Goal: Find specific page/section: Find specific page/section

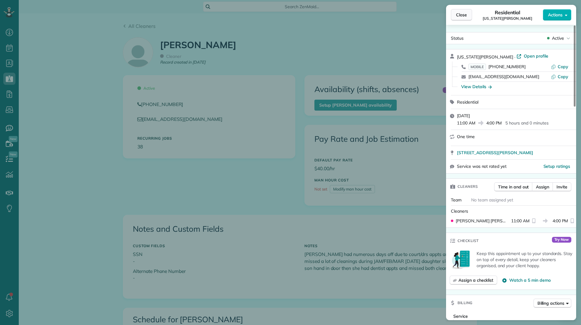
scroll to position [491, 0]
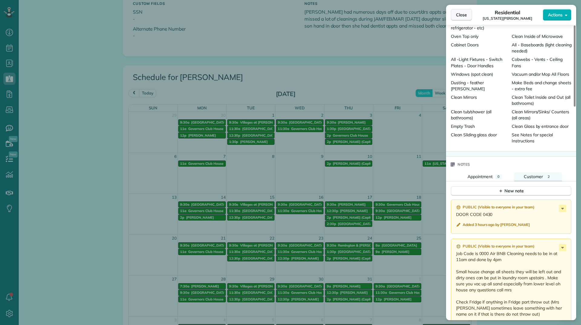
click at [455, 14] on button "Close" at bounding box center [461, 15] width 21 height 12
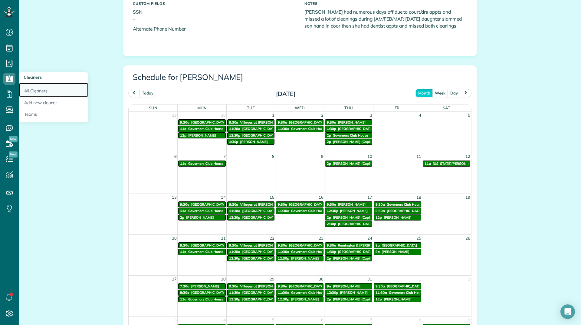
click at [39, 88] on link "All Cleaners" at bounding box center [54, 90] width 70 height 14
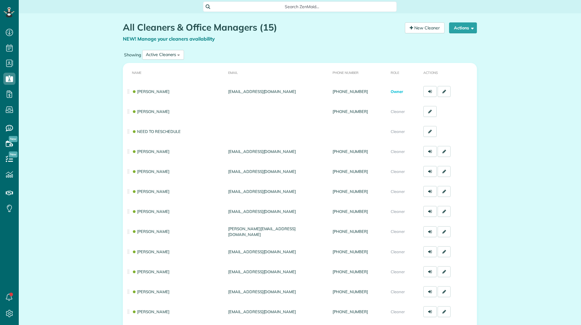
scroll to position [3, 3]
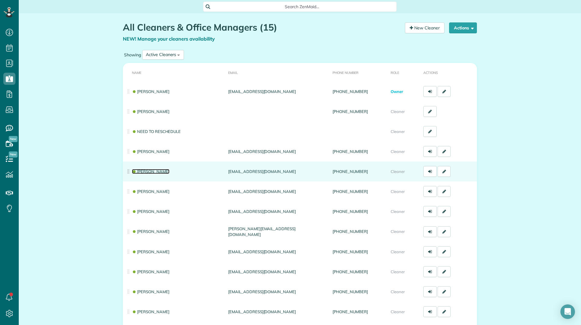
click at [151, 172] on link "[PERSON_NAME]" at bounding box center [151, 171] width 38 height 5
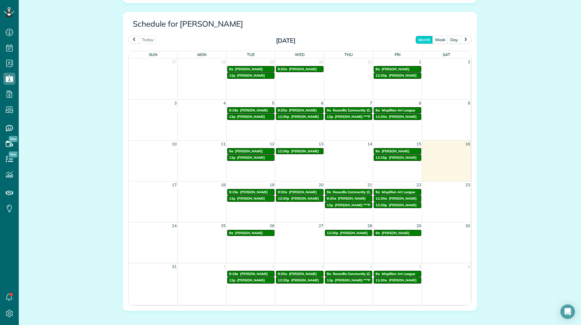
scroll to position [327, 0]
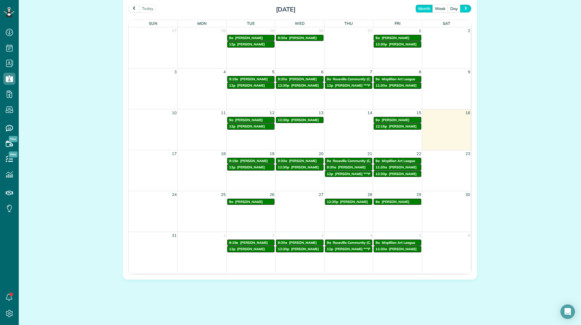
click at [464, 10] on span "next" at bounding box center [466, 8] width 5 height 4
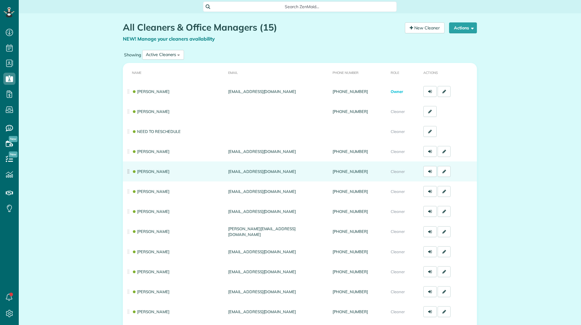
scroll to position [3, 3]
click at [149, 169] on link "[PERSON_NAME]" at bounding box center [151, 171] width 38 height 5
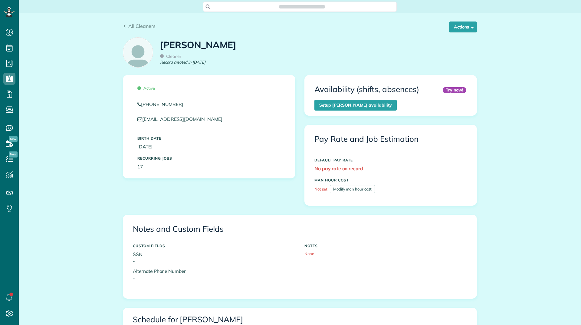
scroll to position [3, 3]
